Goal: Find specific page/section: Find specific page/section

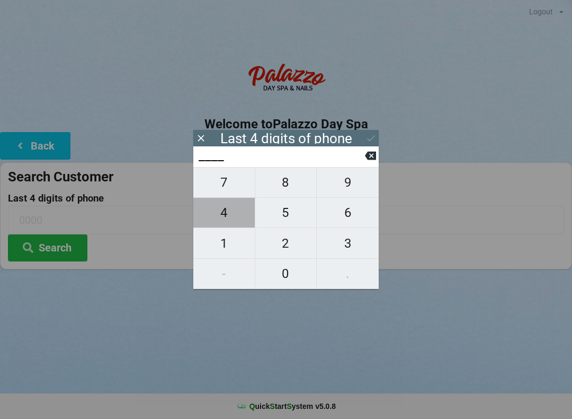
click at [227, 210] on span "4" at bounding box center [223, 212] width 61 height 22
type input "4___"
click at [286, 281] on span "0" at bounding box center [285, 273] width 61 height 22
type input "40__"
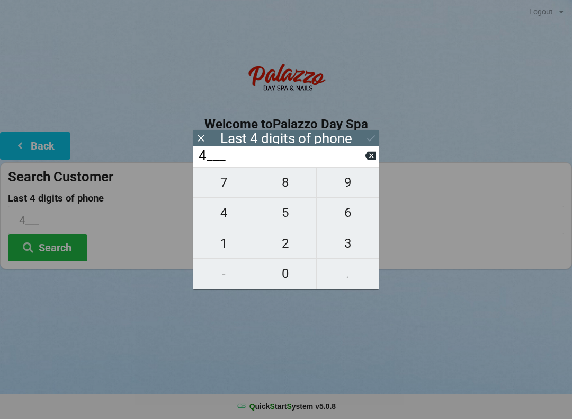
type input "40__"
click at [287, 190] on span "8" at bounding box center [285, 182] width 61 height 22
type input "408_"
click at [288, 188] on span "8" at bounding box center [285, 182] width 61 height 22
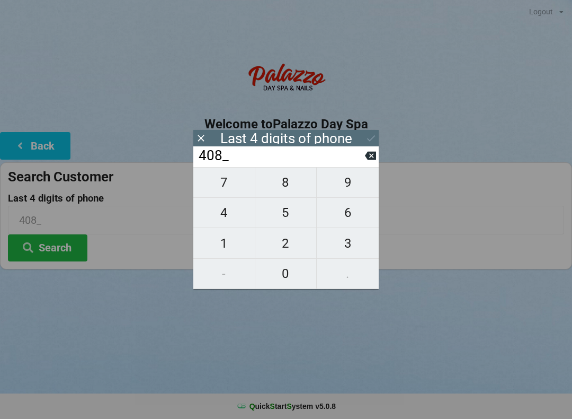
type input "4088"
click at [368, 160] on icon at bounding box center [370, 156] width 11 height 8
click at [290, 182] on span "8" at bounding box center [285, 182] width 61 height 22
type input "4088"
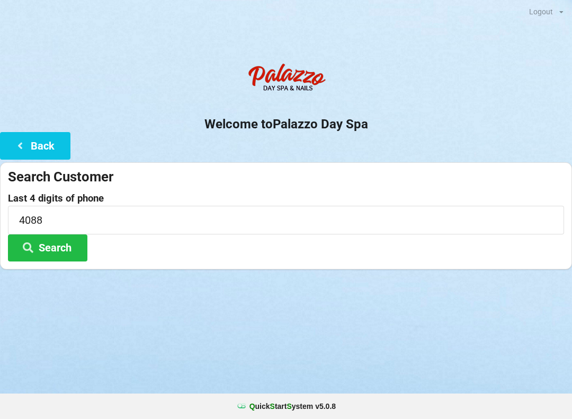
click at [48, 259] on button "Search" at bounding box center [48, 247] width 80 height 27
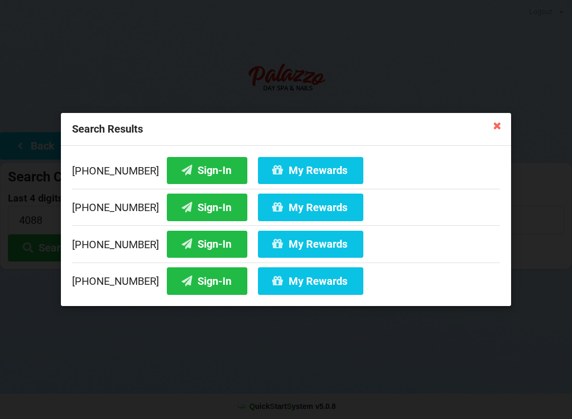
click at [196, 177] on button "Sign-In" at bounding box center [207, 170] width 81 height 27
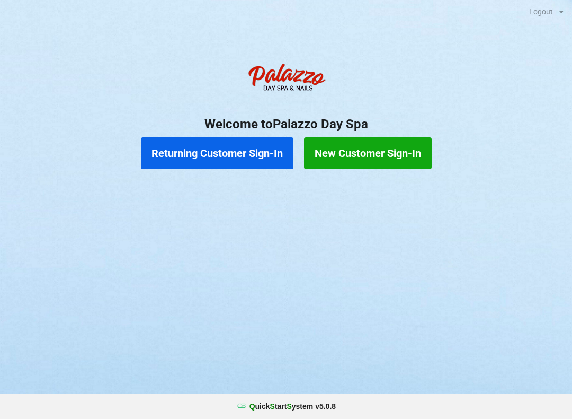
click at [226, 160] on button "Returning Customer Sign-In" at bounding box center [217, 153] width 153 height 32
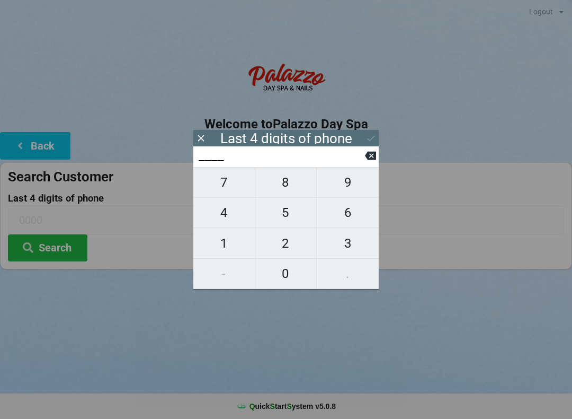
click at [224, 223] on span "4" at bounding box center [223, 212] width 61 height 22
type input "4___"
click at [284, 278] on span "0" at bounding box center [285, 273] width 61 height 22
type input "40__"
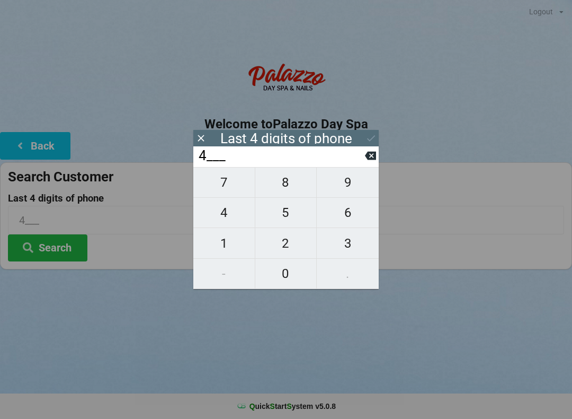
type input "40__"
click at [225, 243] on span "1" at bounding box center [223, 243] width 61 height 22
type input "401_"
click at [291, 224] on span "5" at bounding box center [285, 212] width 61 height 22
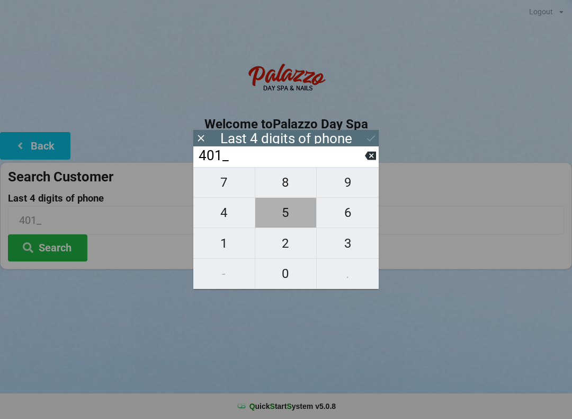
type input "4015"
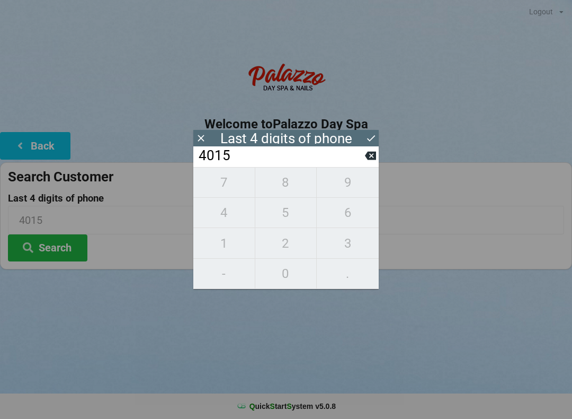
click at [234, 251] on div "7 8 9 4 5 6 1 2 3 - 0 ." at bounding box center [286, 228] width 186 height 122
click at [371, 163] on button at bounding box center [370, 155] width 11 height 14
click at [366, 163] on button at bounding box center [370, 155] width 11 height 14
click at [369, 160] on icon at bounding box center [370, 156] width 11 height 8
click at [373, 160] on icon at bounding box center [370, 156] width 11 height 8
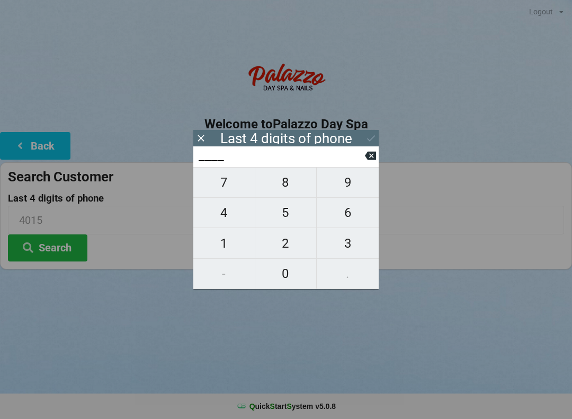
click at [366, 161] on icon at bounding box center [370, 155] width 11 height 11
click at [228, 244] on span "1" at bounding box center [223, 243] width 61 height 22
type input "1___"
click at [370, 163] on button at bounding box center [370, 155] width 11 height 14
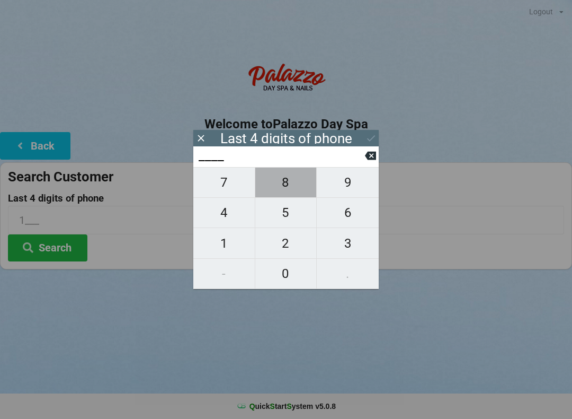
click at [288, 181] on span "8" at bounding box center [285, 182] width 61 height 22
type input "8___"
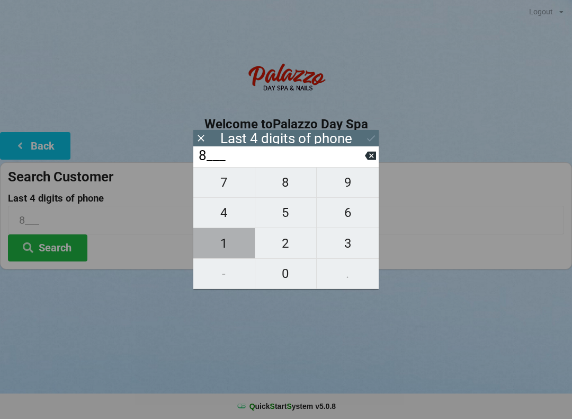
click at [219, 244] on span "1" at bounding box center [223, 243] width 61 height 22
type input "81__"
click at [357, 214] on span "6" at bounding box center [348, 212] width 62 height 22
type input "816_"
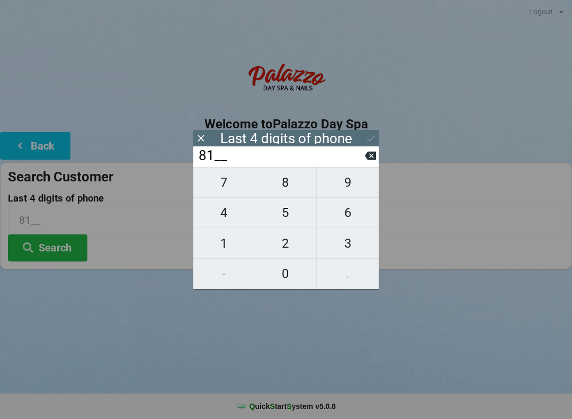
type input "816_"
click at [287, 285] on span "0" at bounding box center [285, 273] width 61 height 22
type input "8160"
click at [366, 137] on icon at bounding box center [371, 138] width 11 height 11
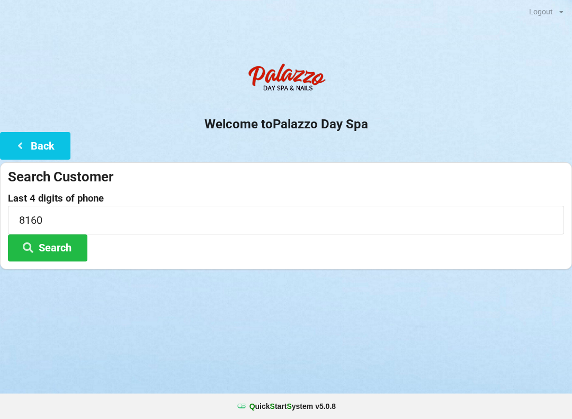
click at [58, 248] on button "Search" at bounding box center [48, 247] width 80 height 27
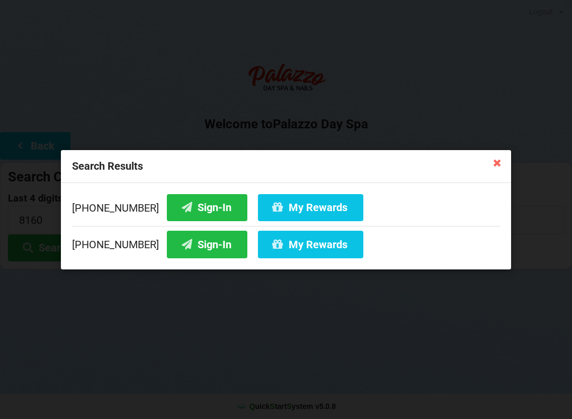
click at [183, 250] on button "Sign-In" at bounding box center [207, 244] width 81 height 27
